Goal: Find specific page/section: Find specific page/section

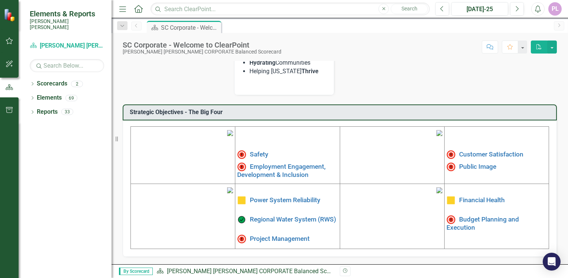
scroll to position [187, 0]
click at [46, 94] on link "Elements" at bounding box center [49, 98] width 25 height 9
click at [30, 97] on icon "Dropdown" at bounding box center [32, 99] width 5 height 4
click at [36, 111] on icon "Dropdown" at bounding box center [35, 113] width 5 height 4
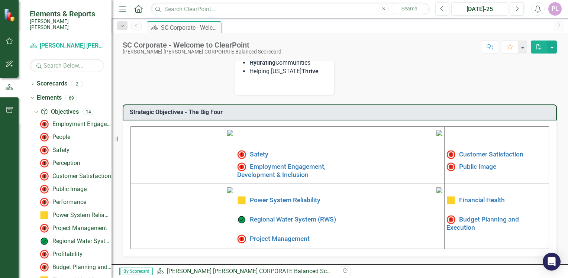
scroll to position [37, 0]
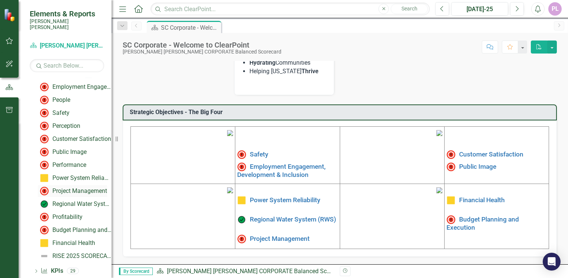
click at [64, 188] on div "Project Management" at bounding box center [79, 191] width 55 height 7
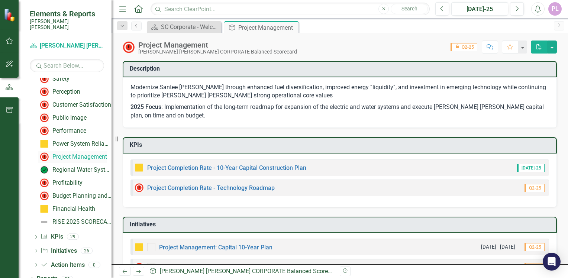
scroll to position [74, 0]
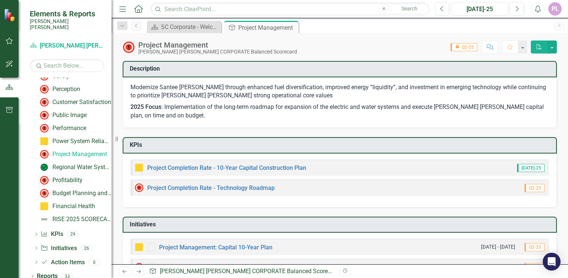
click at [65, 177] on div "Profitability" at bounding box center [67, 180] width 30 height 7
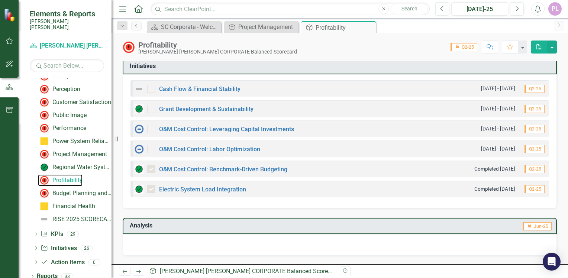
scroll to position [334, 0]
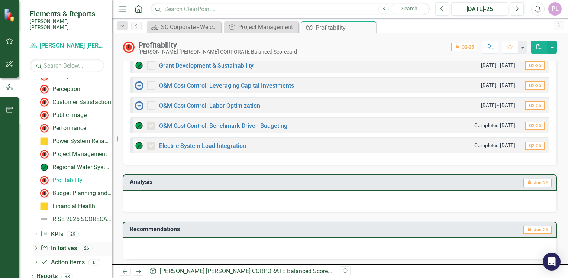
click at [38, 246] on div "Dropdown" at bounding box center [35, 249] width 5 height 6
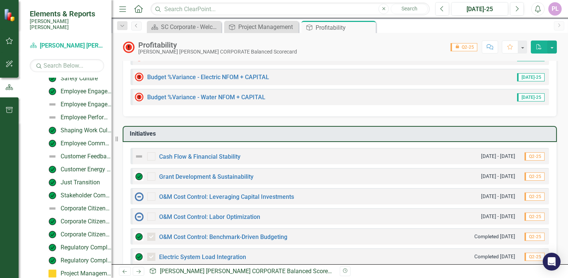
scroll to position [186, 0]
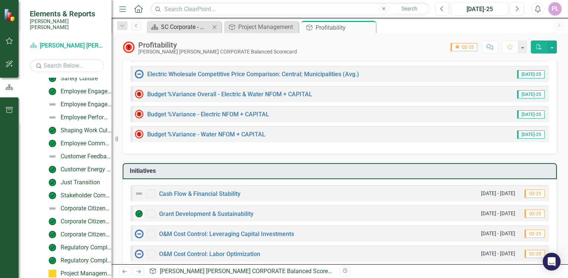
click at [196, 28] on div "SC Corporate - Welcome to ClearPoint" at bounding box center [185, 26] width 49 height 9
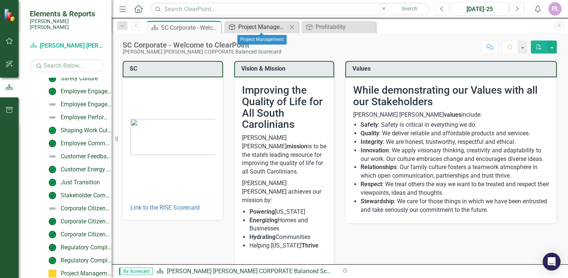
click at [249, 27] on div "Project Management" at bounding box center [262, 26] width 49 height 9
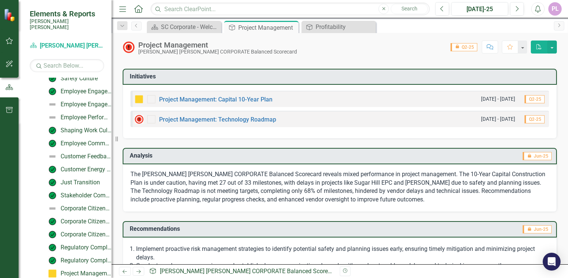
scroll to position [177, 0]
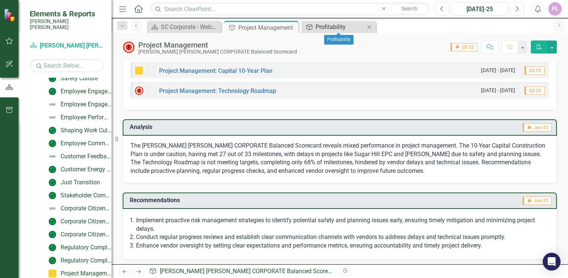
click at [332, 25] on div "Profitability" at bounding box center [340, 26] width 49 height 9
